Goal: Share content

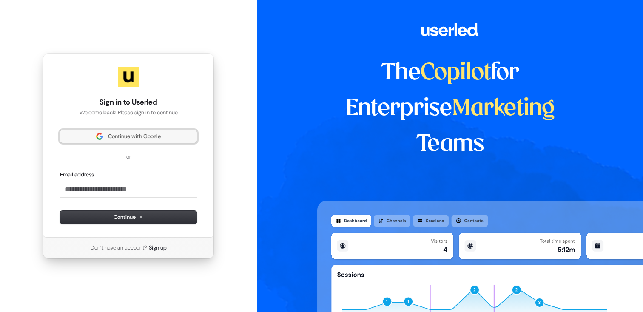
click at [178, 135] on span "Continue with Google" at bounding box center [128, 137] width 127 height 8
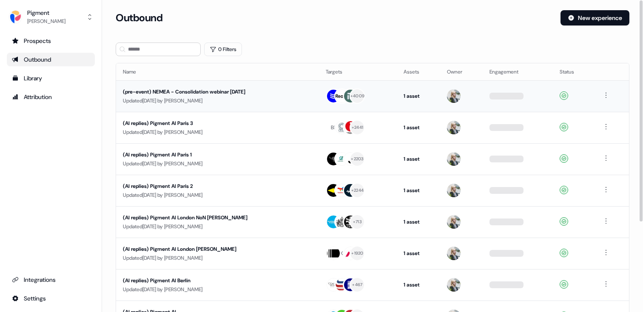
click at [198, 98] on div "Updated [DATE] by [PERSON_NAME]" at bounding box center [217, 100] width 189 height 9
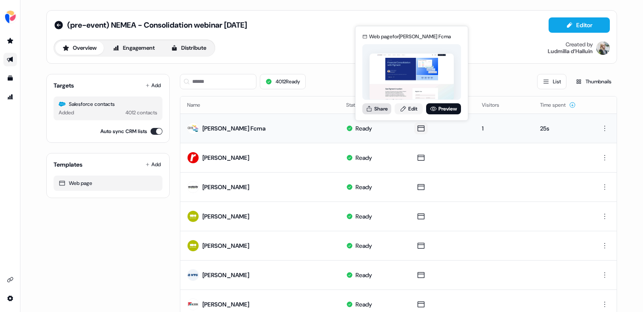
click at [379, 107] on button "Share" at bounding box center [376, 108] width 29 height 11
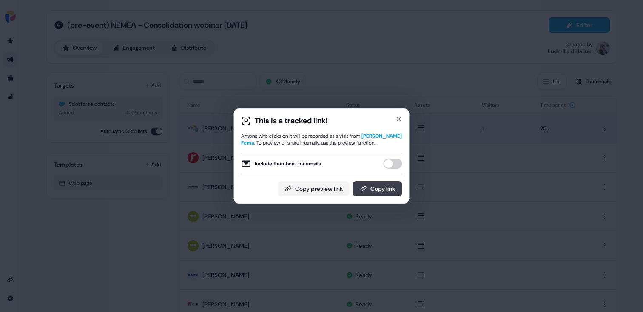
click at [367, 189] on button "Copy link" at bounding box center [377, 188] width 49 height 15
